Goal: Navigation & Orientation: Find specific page/section

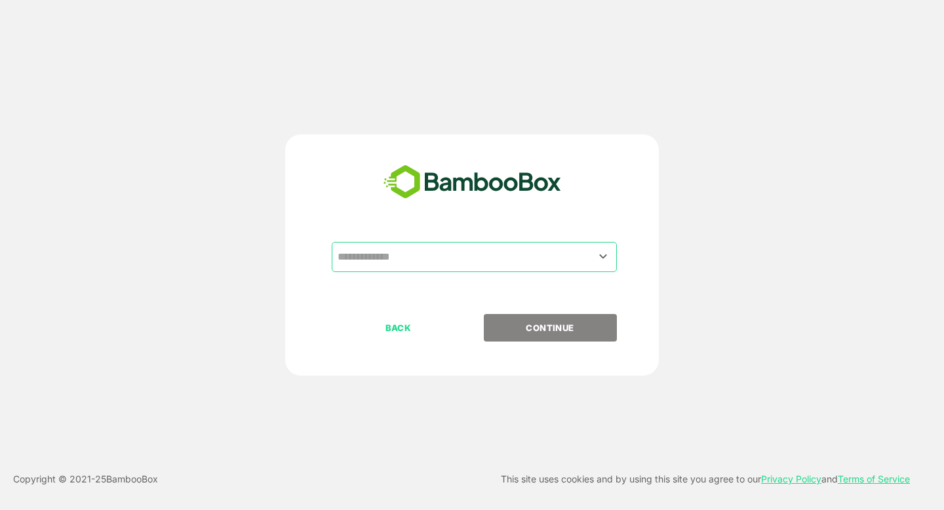
click at [386, 259] on input "text" at bounding box center [474, 257] width 280 height 25
click at [600, 258] on icon "Open" at bounding box center [603, 256] width 16 height 16
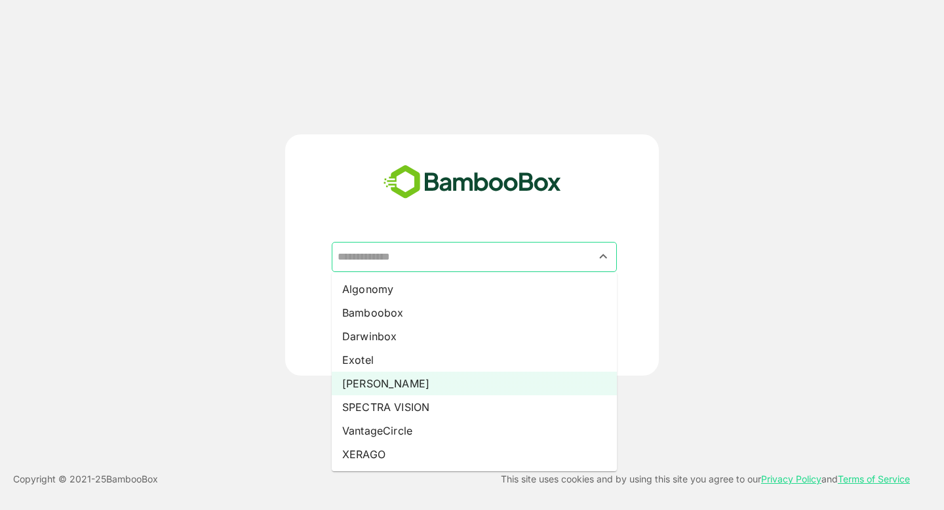
click at [387, 382] on li "[PERSON_NAME]" at bounding box center [474, 384] width 285 height 24
type input "*****"
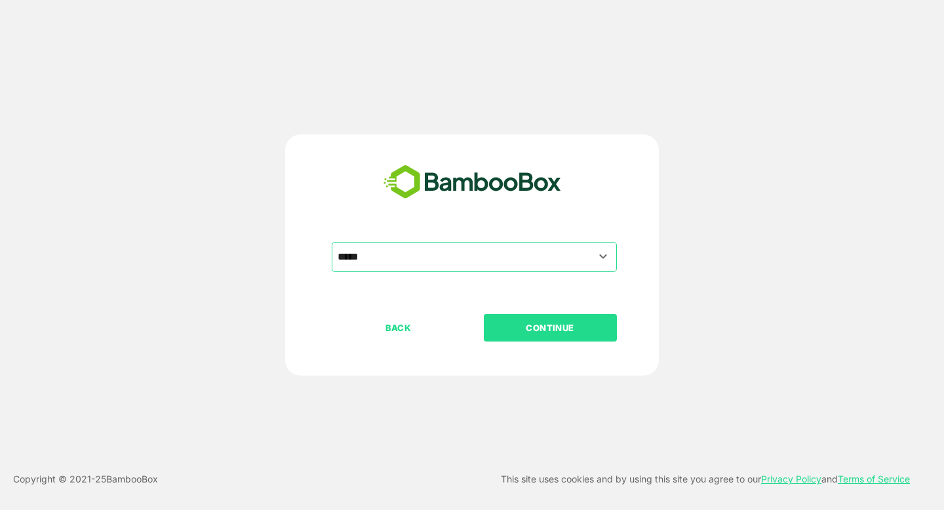
click at [550, 328] on p "CONTINUE" at bounding box center [550, 328] width 131 height 14
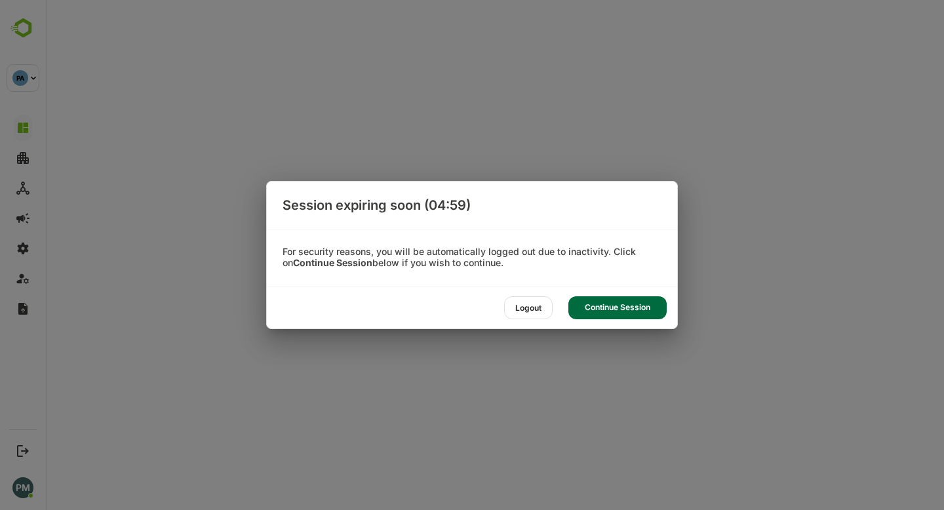
click at [621, 308] on div "Continue Session" at bounding box center [617, 307] width 98 height 23
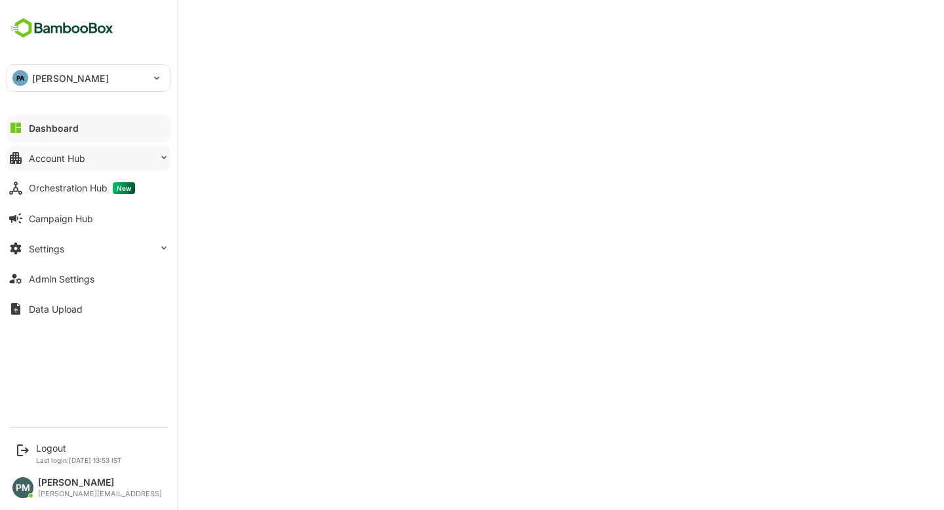
click at [118, 163] on button "Account Hub" at bounding box center [89, 158] width 164 height 26
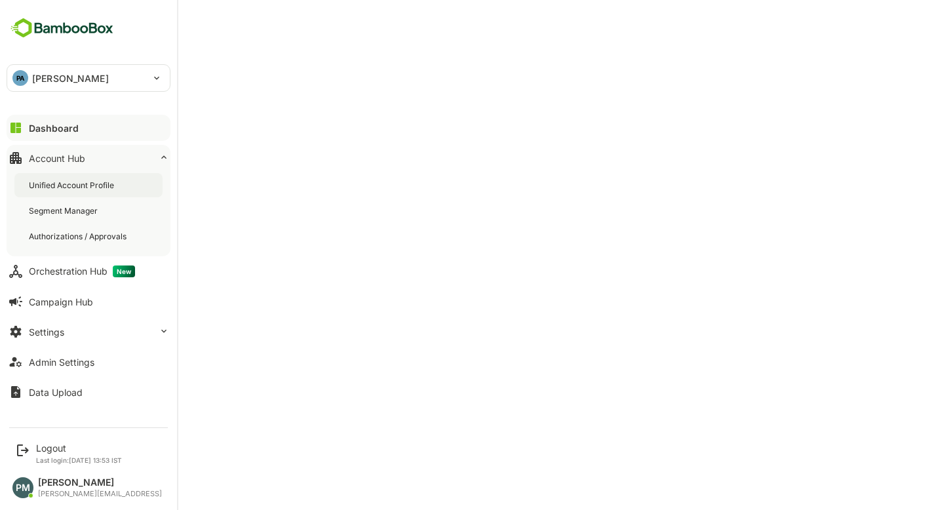
click at [130, 182] on div "Unified Account Profile" at bounding box center [88, 185] width 148 height 24
click at [54, 131] on div "Dashboard" at bounding box center [52, 128] width 47 height 11
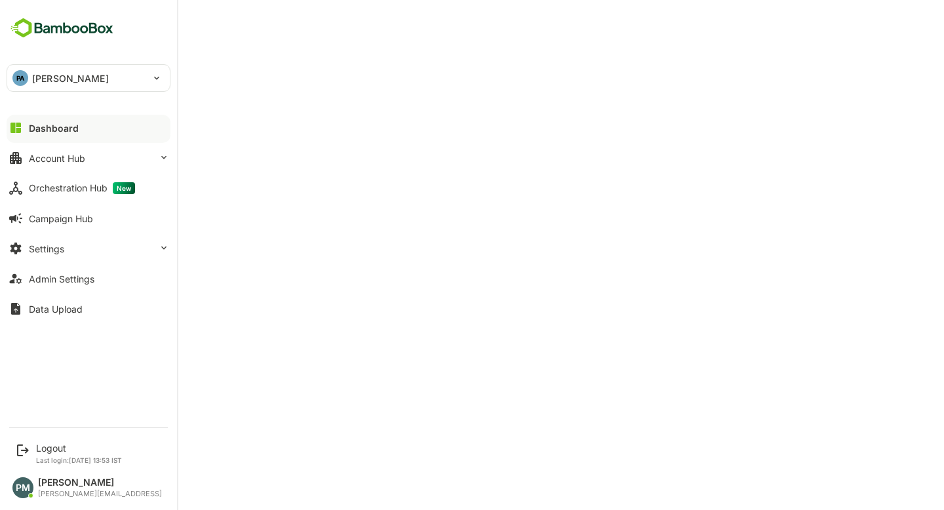
click at [63, 130] on div "Dashboard" at bounding box center [54, 128] width 50 height 11
click at [85, 161] on button "Account Hub" at bounding box center [89, 158] width 164 height 26
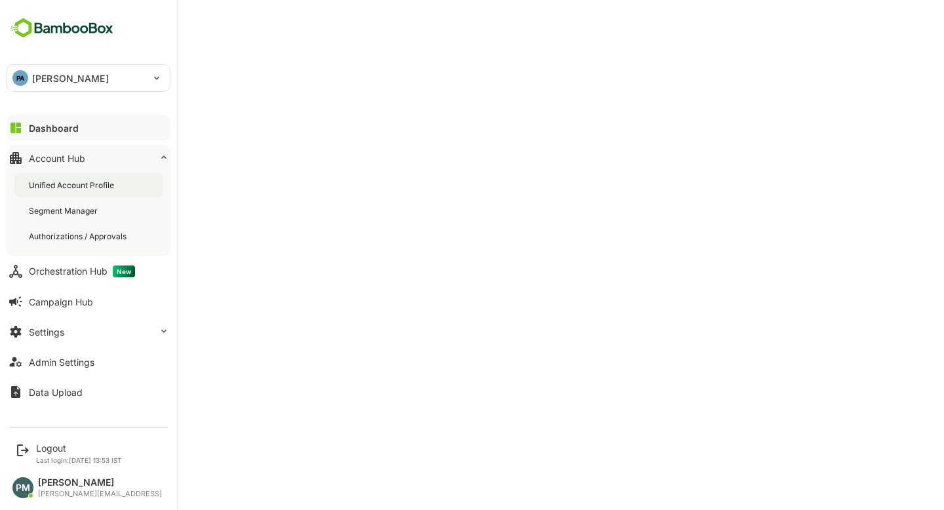
click at [88, 191] on div "Unified Account Profile" at bounding box center [88, 185] width 148 height 24
click at [69, 136] on button "Dashboard" at bounding box center [89, 128] width 164 height 26
